Goal: Information Seeking & Learning: Learn about a topic

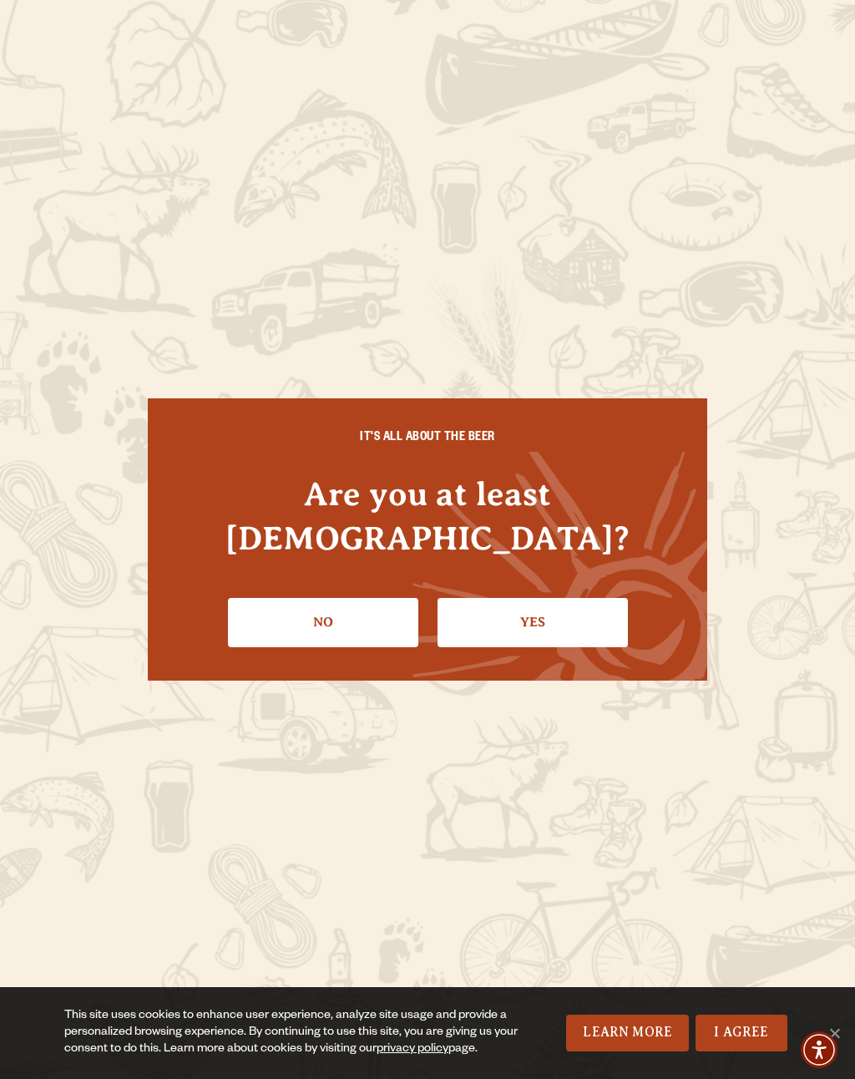
click at [519, 611] on link "Yes" at bounding box center [533, 622] width 190 height 48
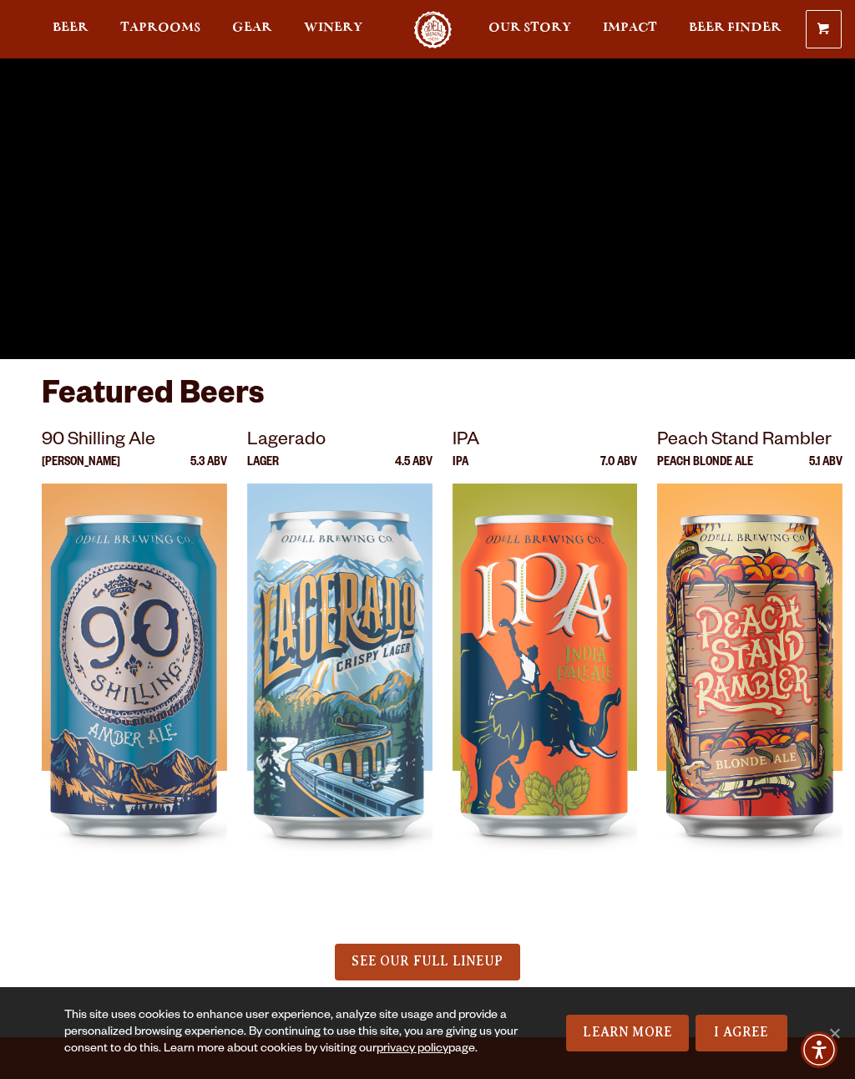
scroll to position [121, 0]
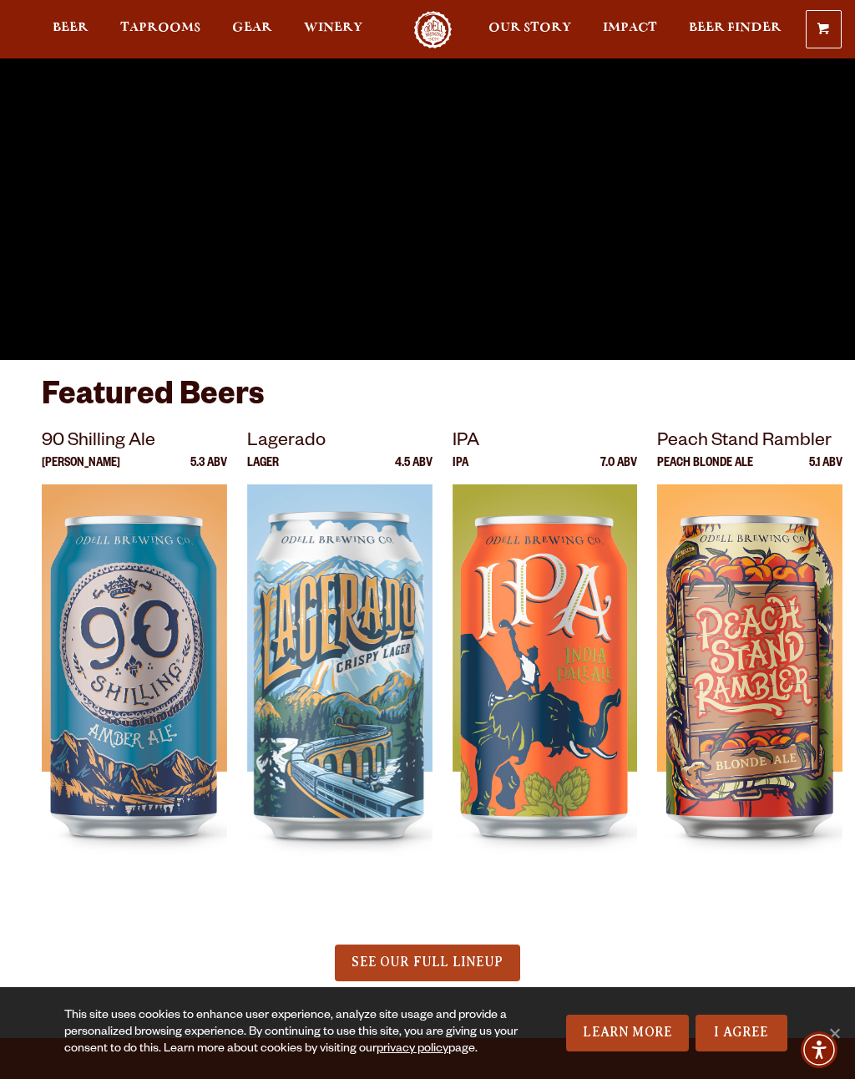
click at [572, 596] on img at bounding box center [545, 694] width 185 height 418
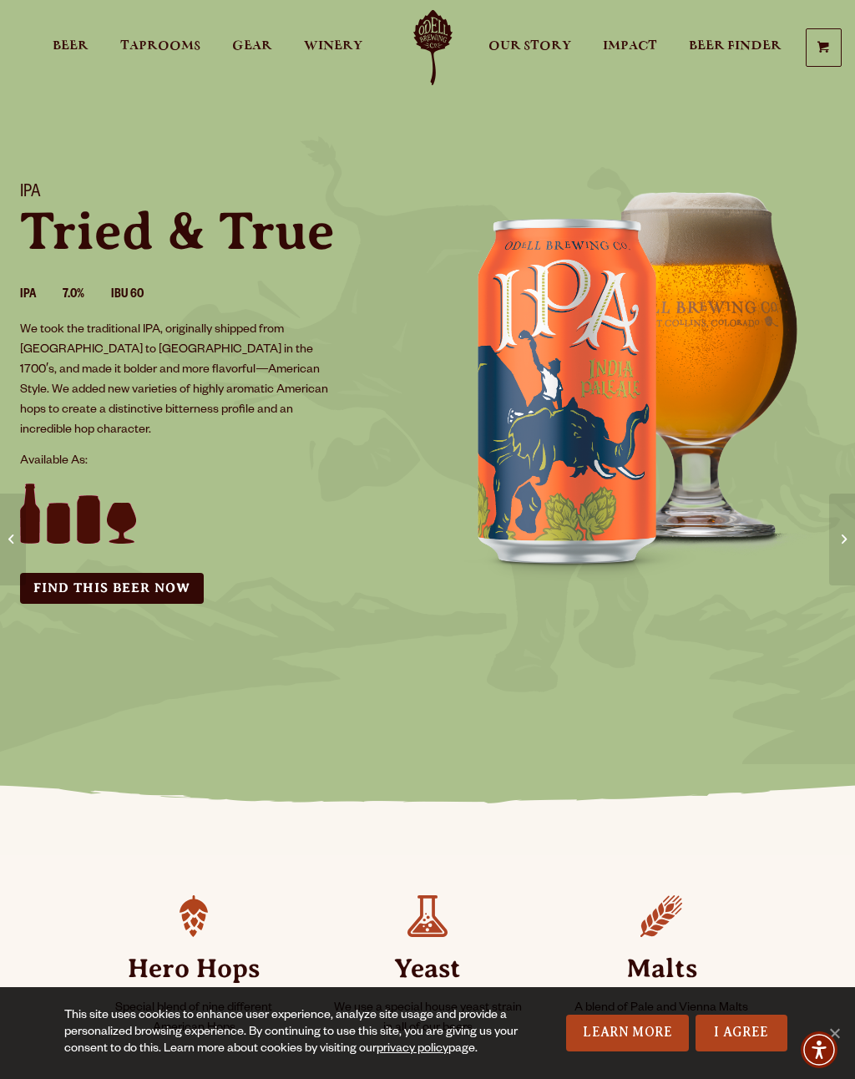
click at [86, 24] on link "Beer" at bounding box center [71, 47] width 58 height 75
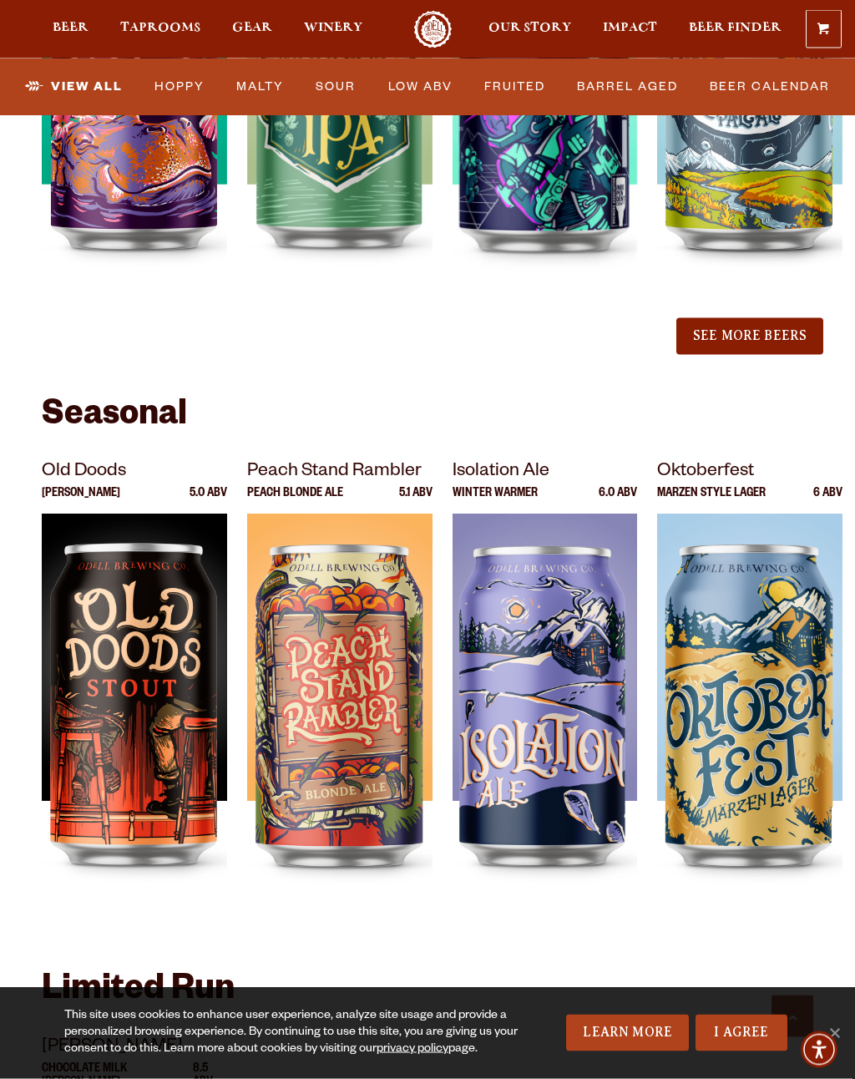
scroll to position [2018, 0]
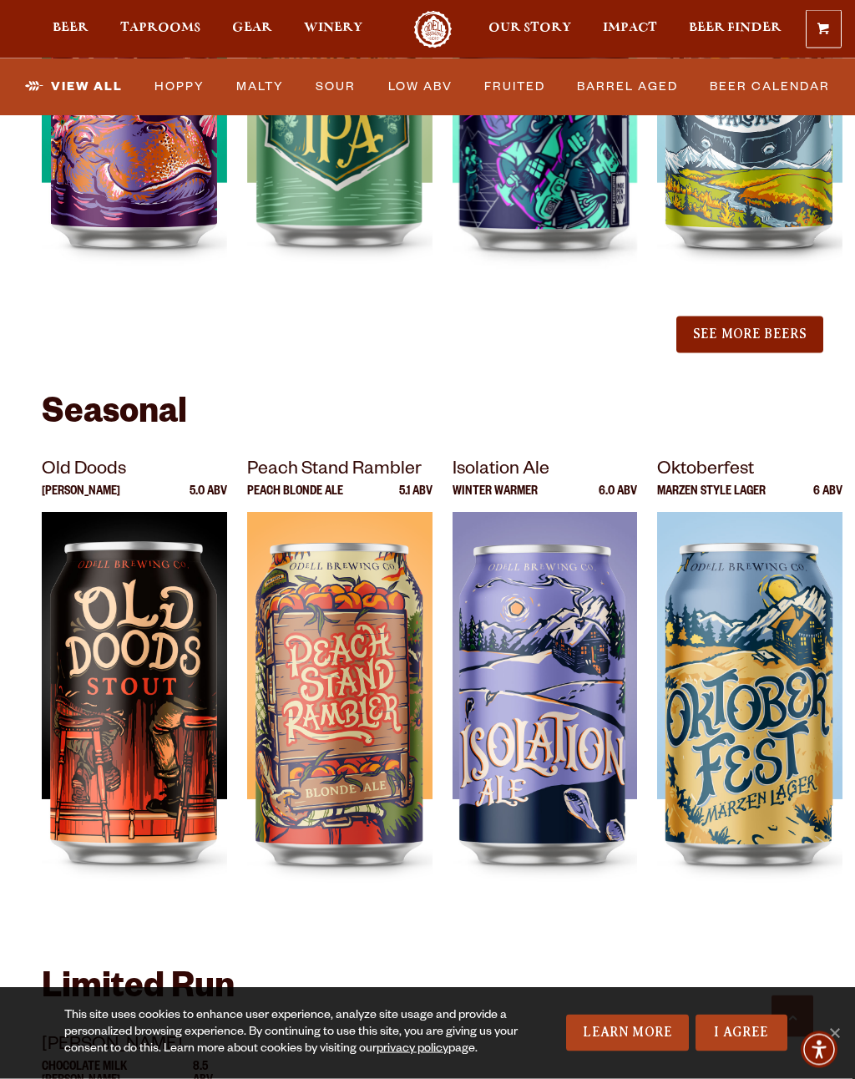
click at [750, 317] on button "See More Beers" at bounding box center [750, 335] width 147 height 37
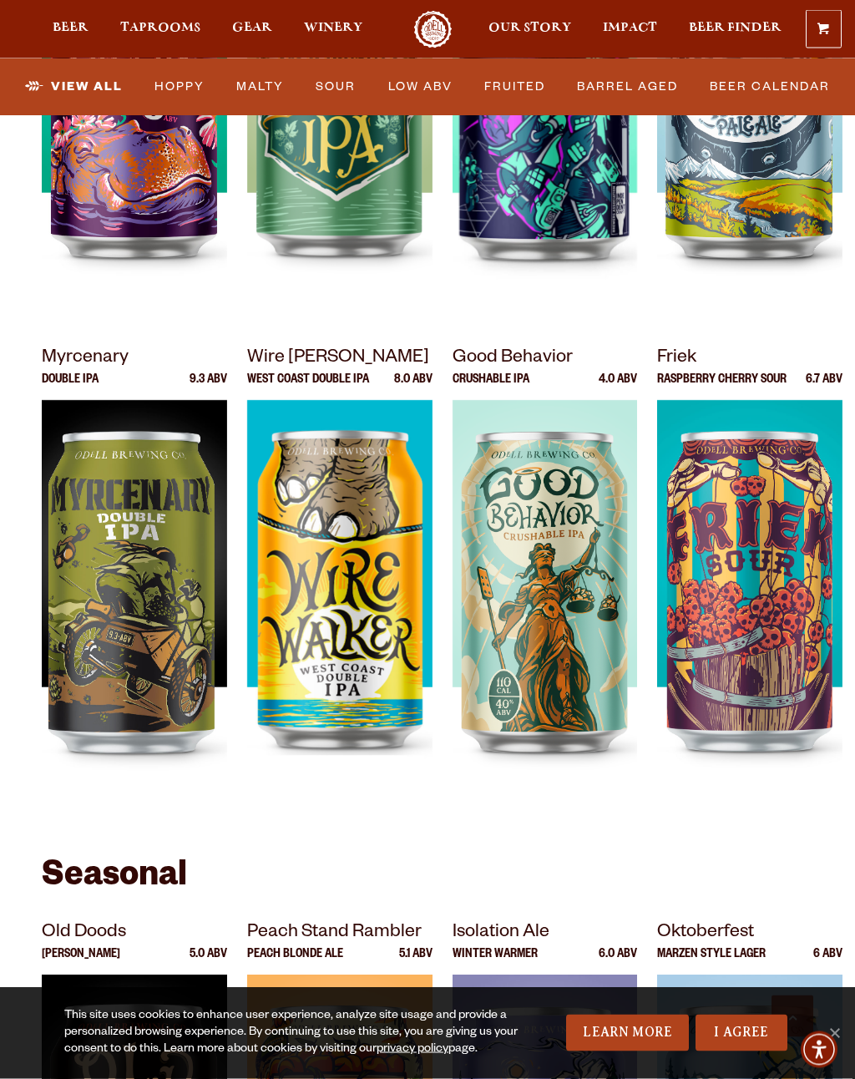
scroll to position [2009, 0]
click at [753, 463] on img at bounding box center [749, 609] width 185 height 418
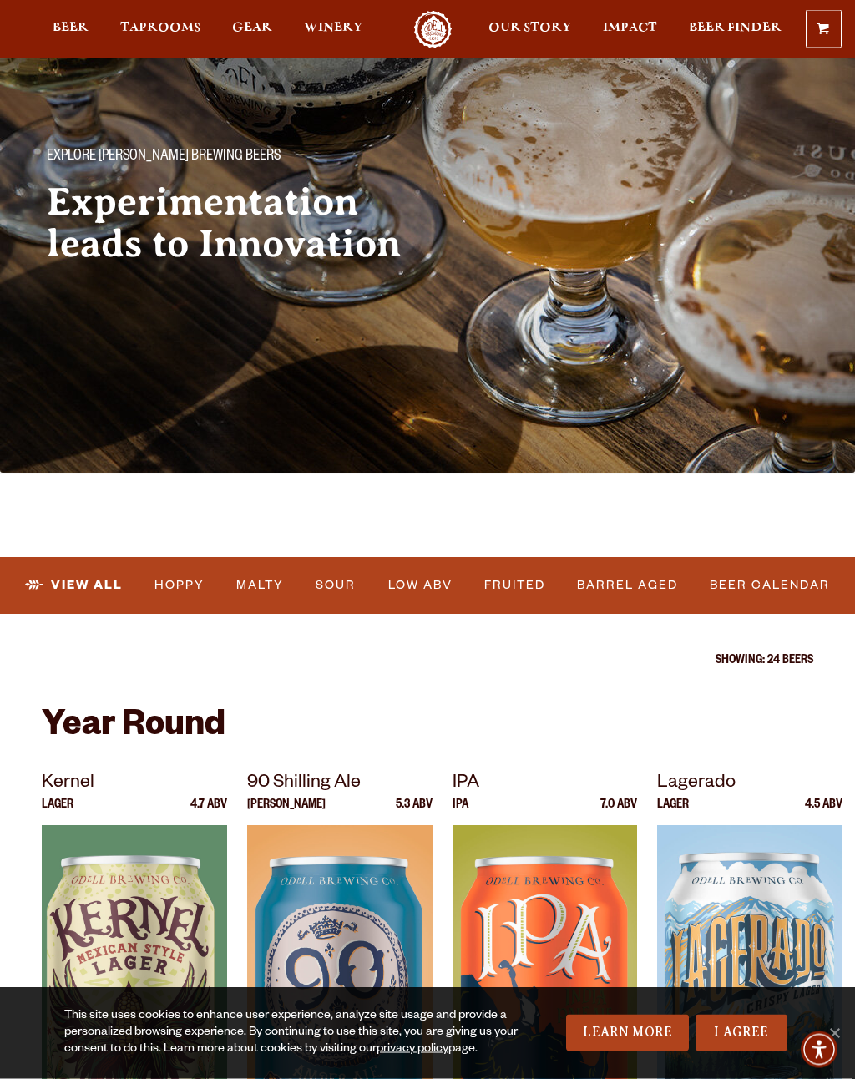
scroll to position [0, 0]
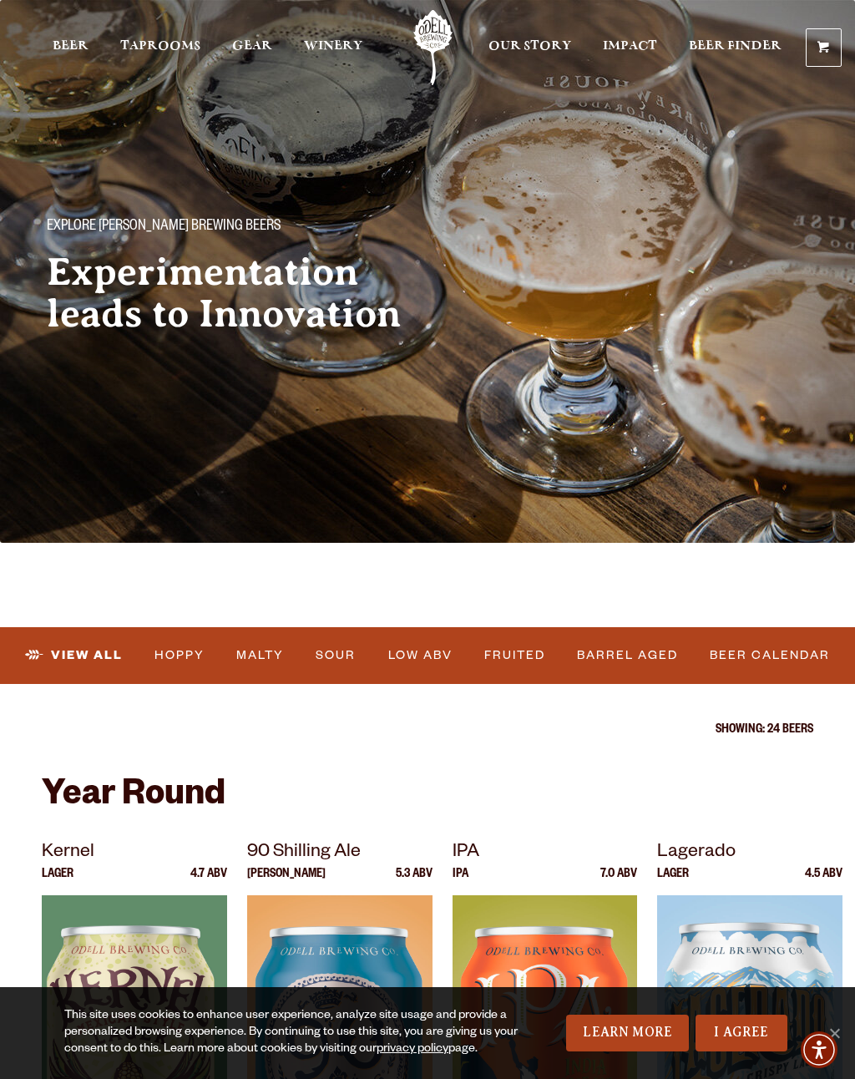
click at [254, 39] on span "Gear" at bounding box center [252, 45] width 40 height 13
